Goal: Navigation & Orientation: Go to known website

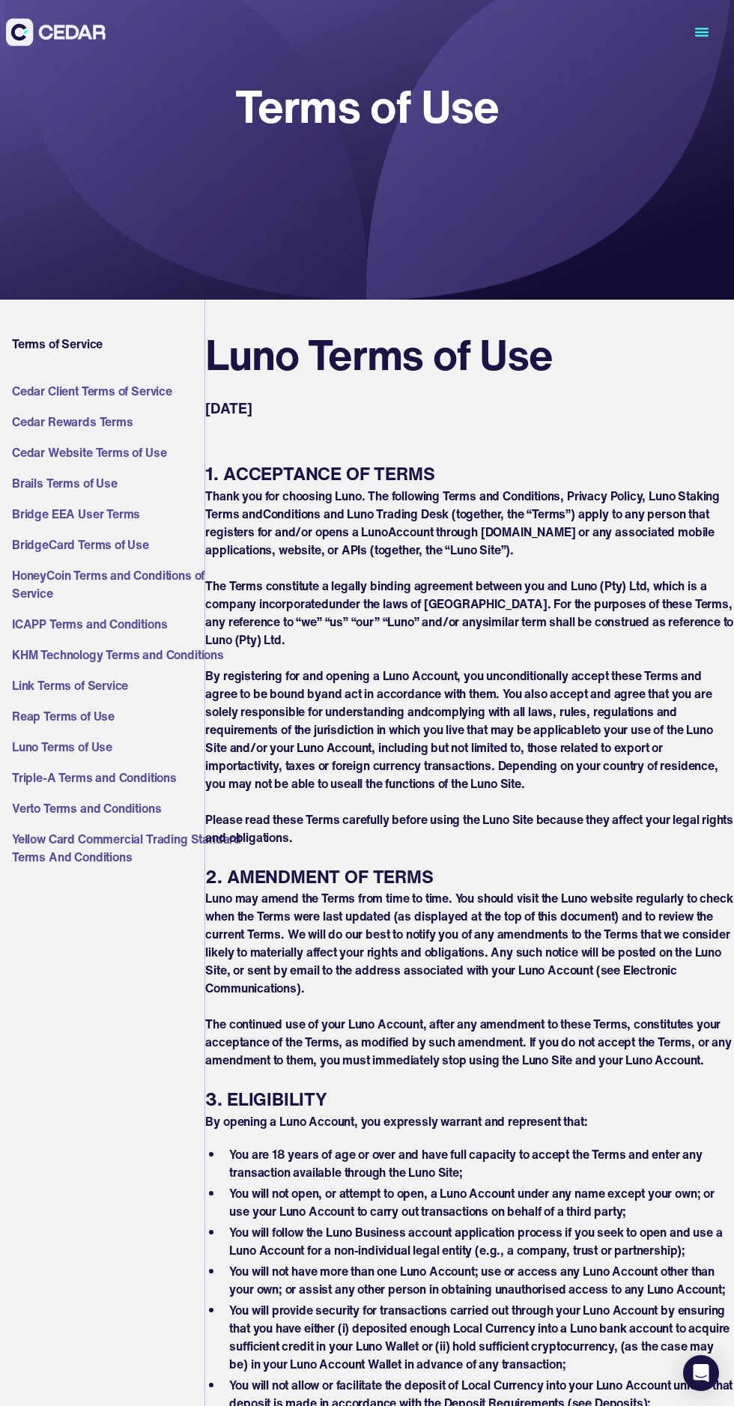
click at [699, 33] on icon "menu" at bounding box center [701, 32] width 67 height 67
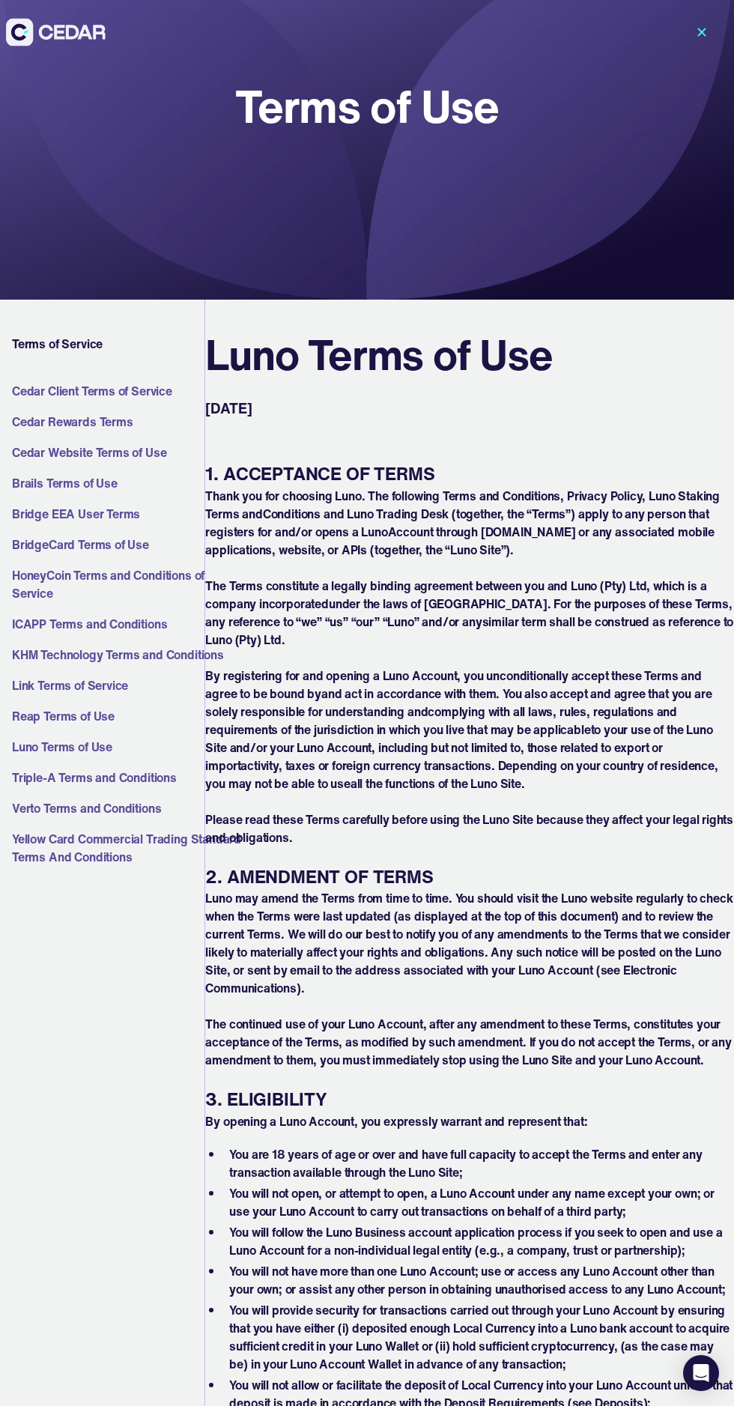
click at [710, 37] on icon "menu" at bounding box center [701, 32] width 67 height 67
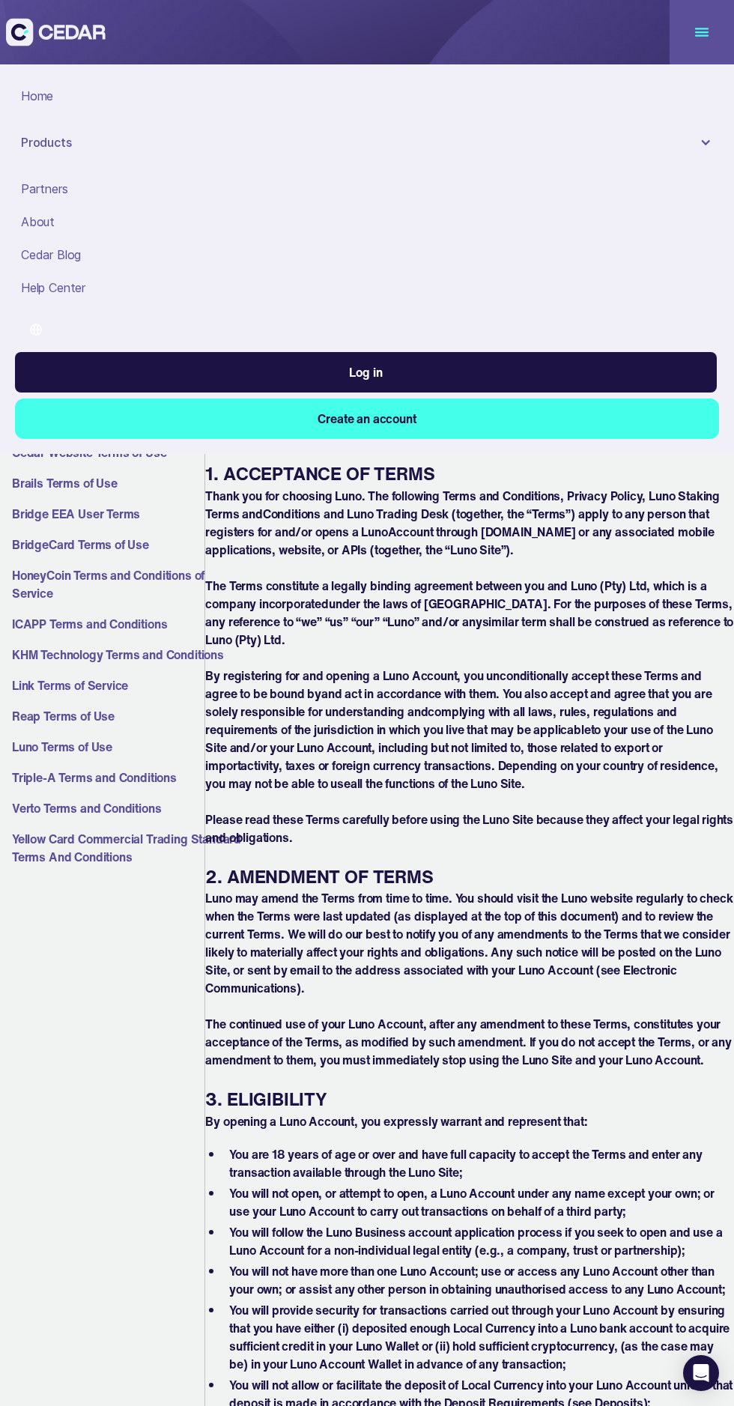
click at [58, 96] on div "Home" at bounding box center [367, 96] width 692 height 18
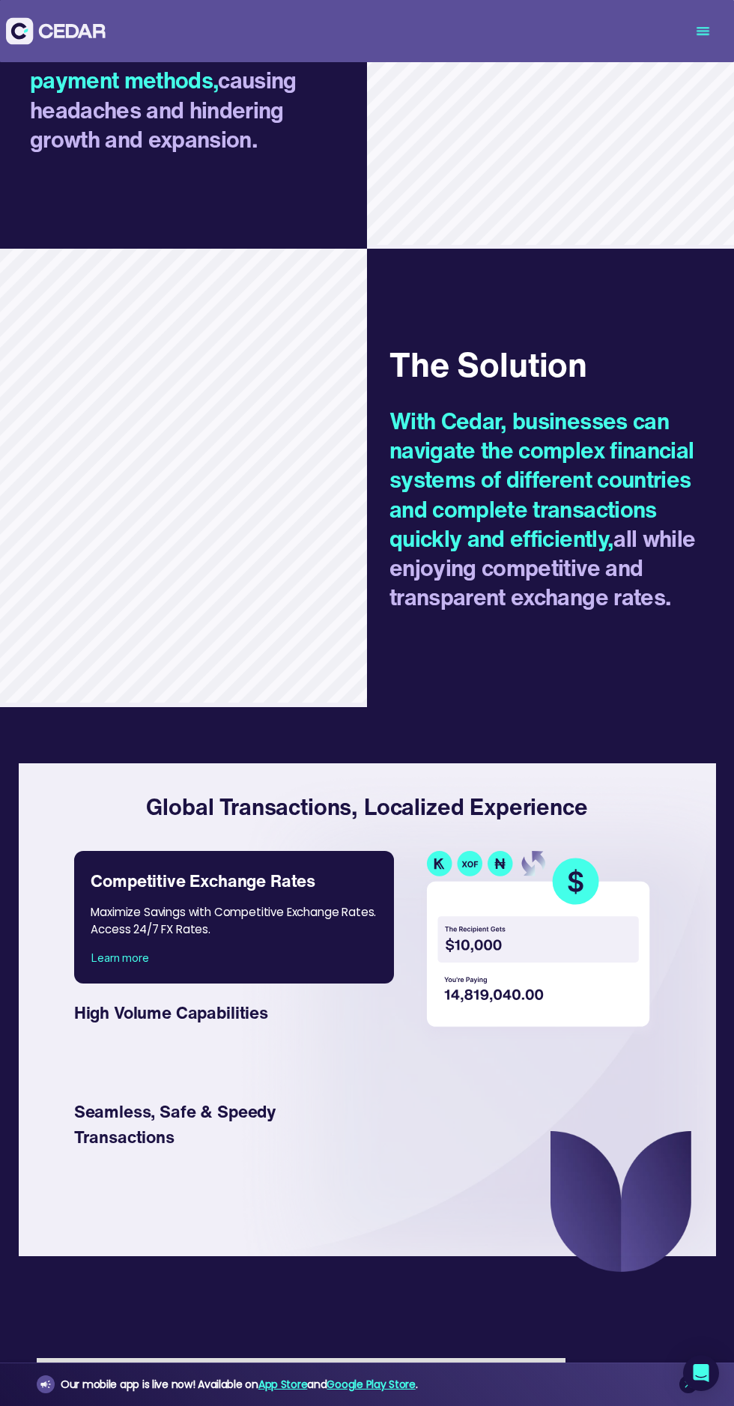
scroll to position [1507, 0]
